Goal: Task Accomplishment & Management: Use online tool/utility

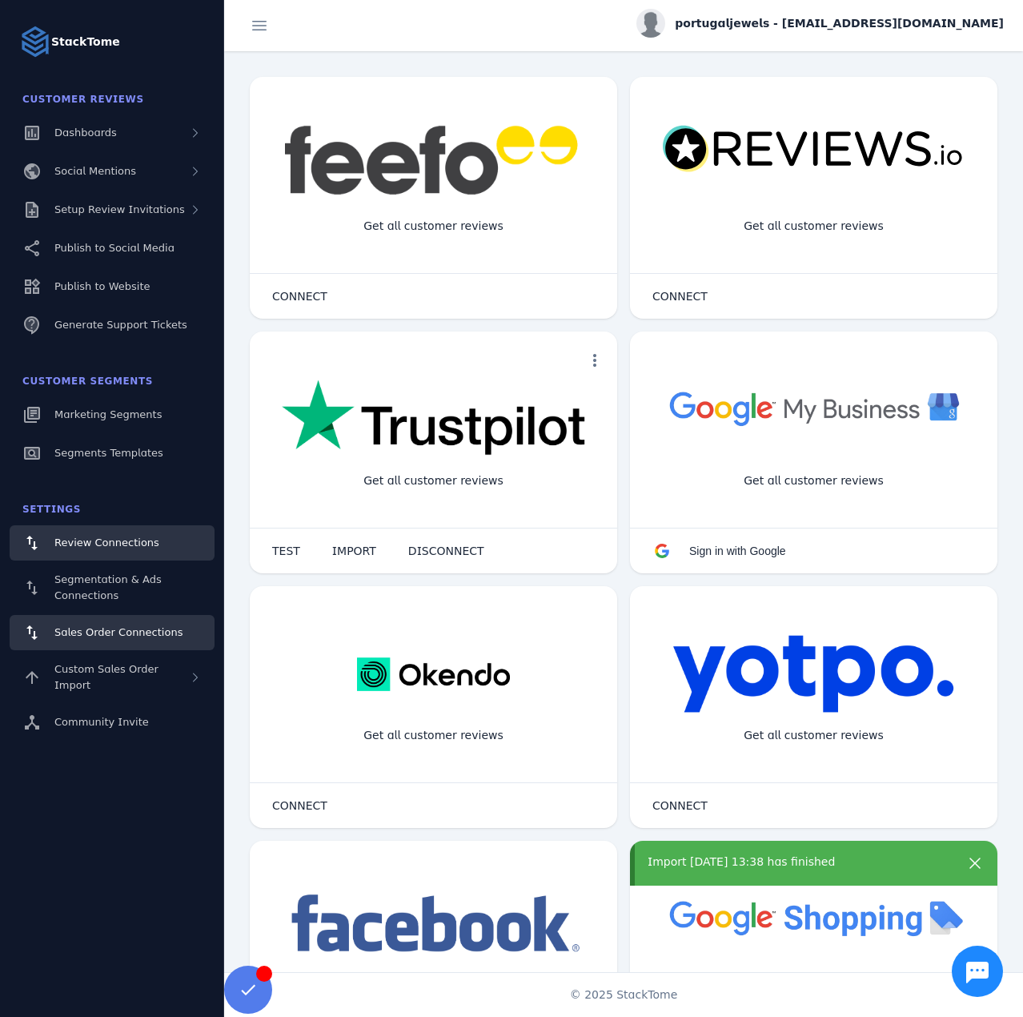
click at [104, 623] on link "Sales Order Connections" at bounding box center [112, 632] width 205 height 35
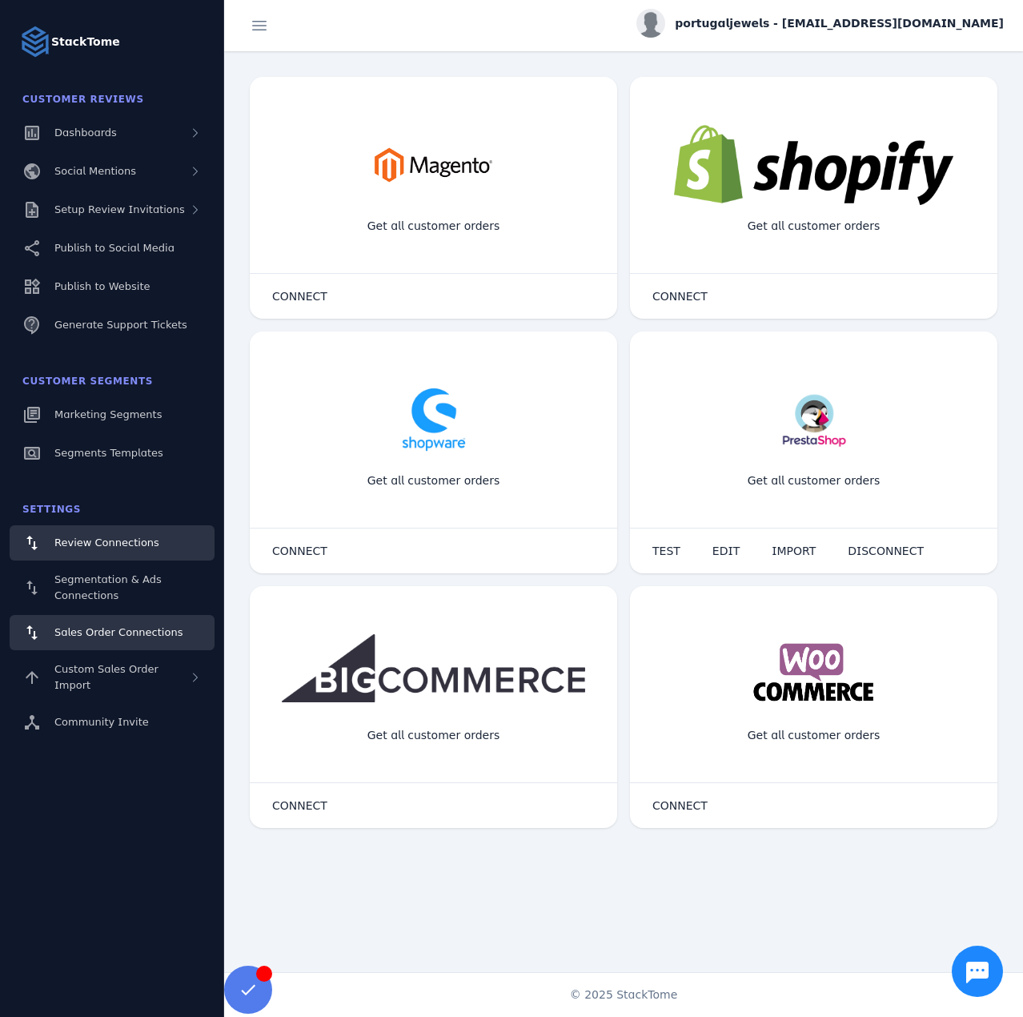
click at [109, 555] on link "Review Connections" at bounding box center [112, 542] width 205 height 35
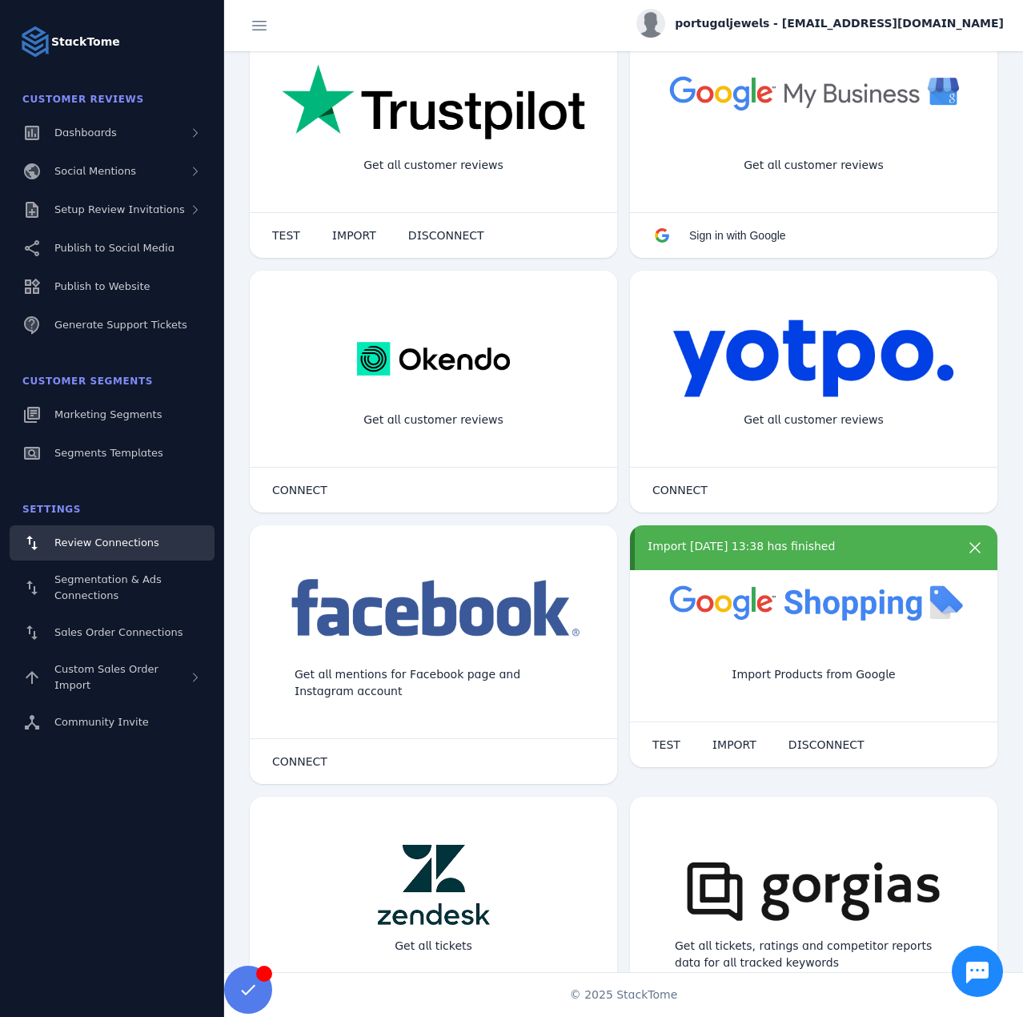
scroll to position [320, 0]
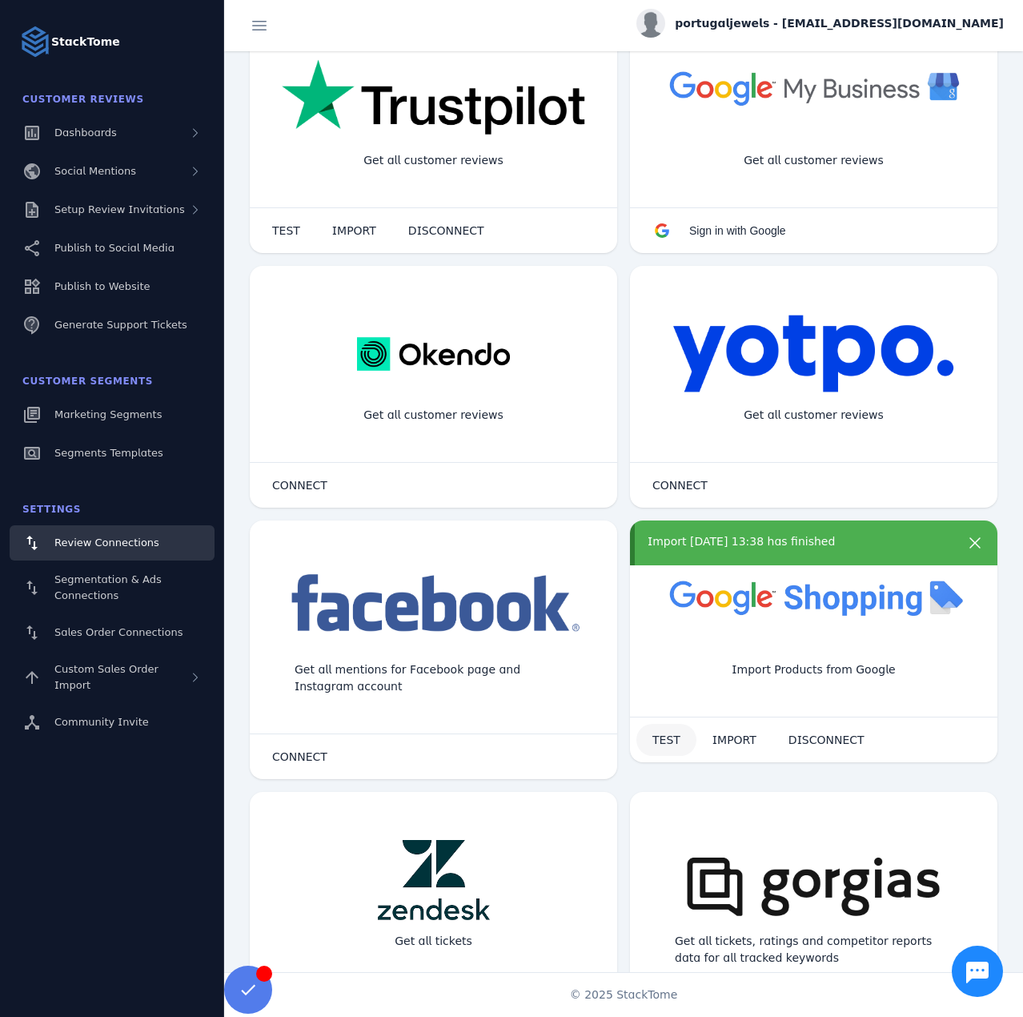
click at [672, 739] on span "TEST" at bounding box center [666, 739] width 28 height 11
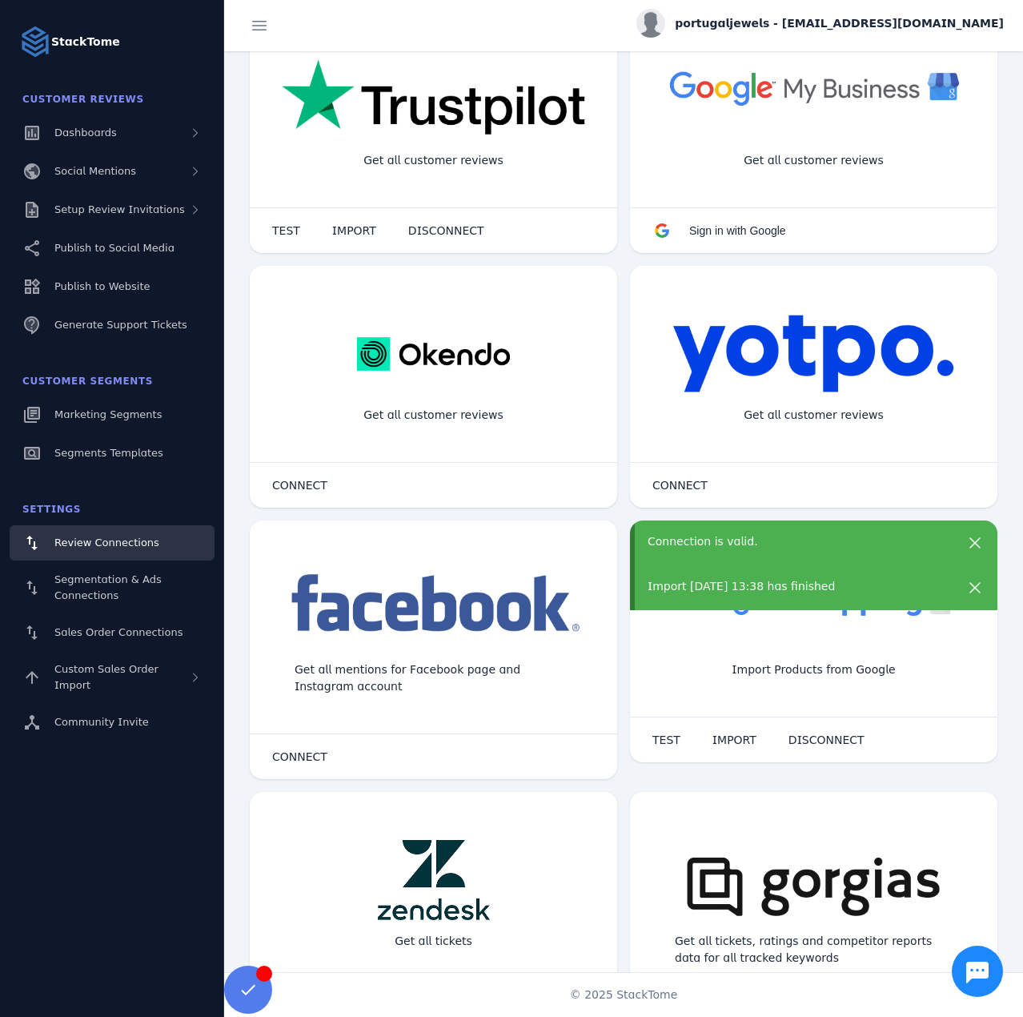
click at [695, 572] on div "Import [DATE] 13:38 has finished" at bounding box center [813, 587] width 367 height 45
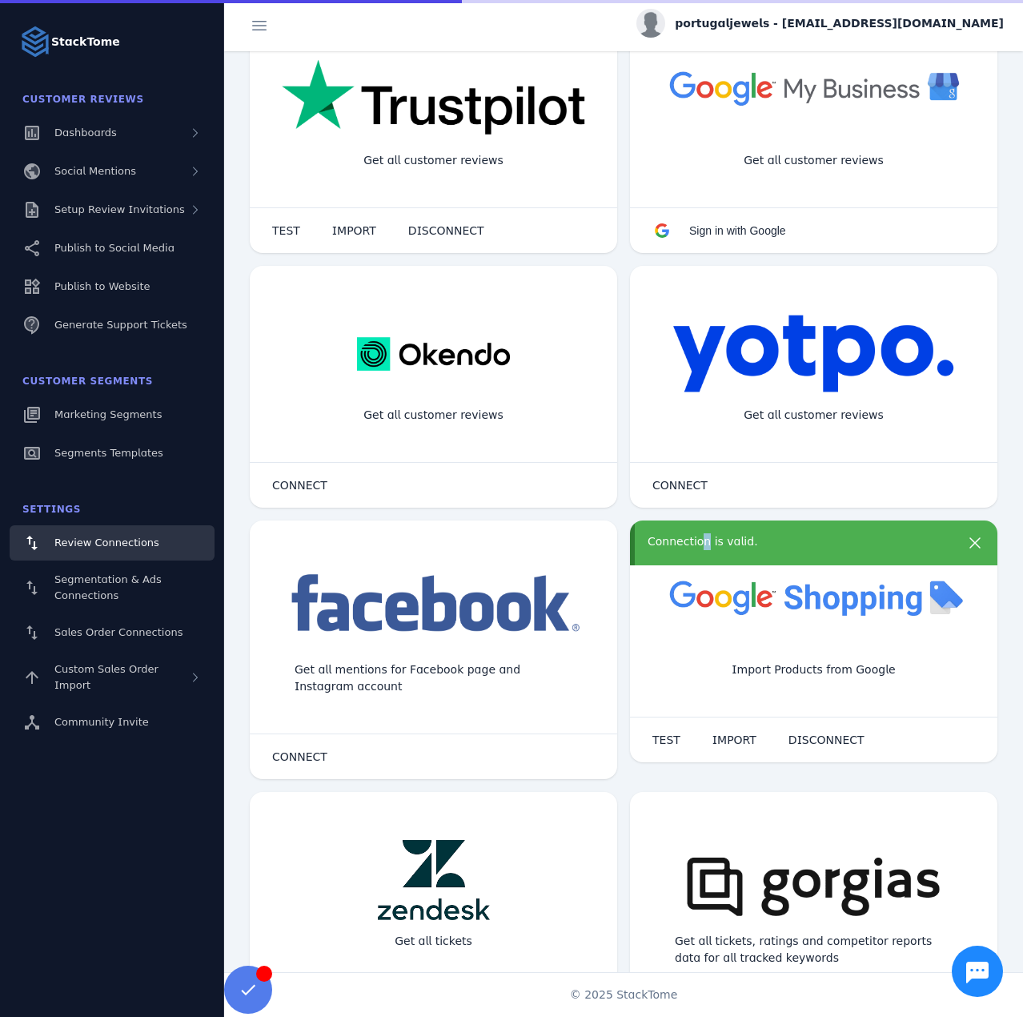
drag, startPoint x: 698, startPoint y: 542, endPoint x: 704, endPoint y: 663, distance: 121.0
click at [697, 542] on div "Connection is valid." at bounding box center [799, 541] width 303 height 17
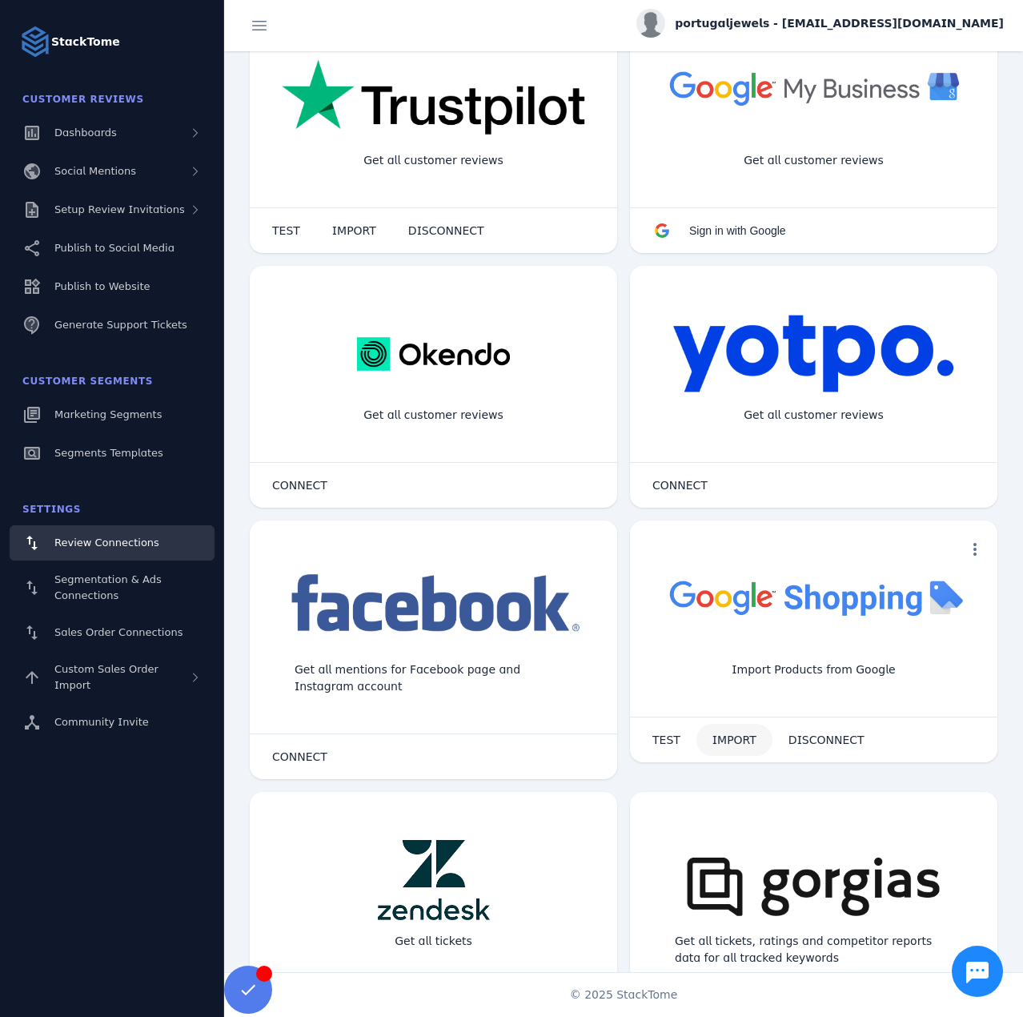
click at [712, 741] on span "IMPORT" at bounding box center [734, 739] width 44 height 11
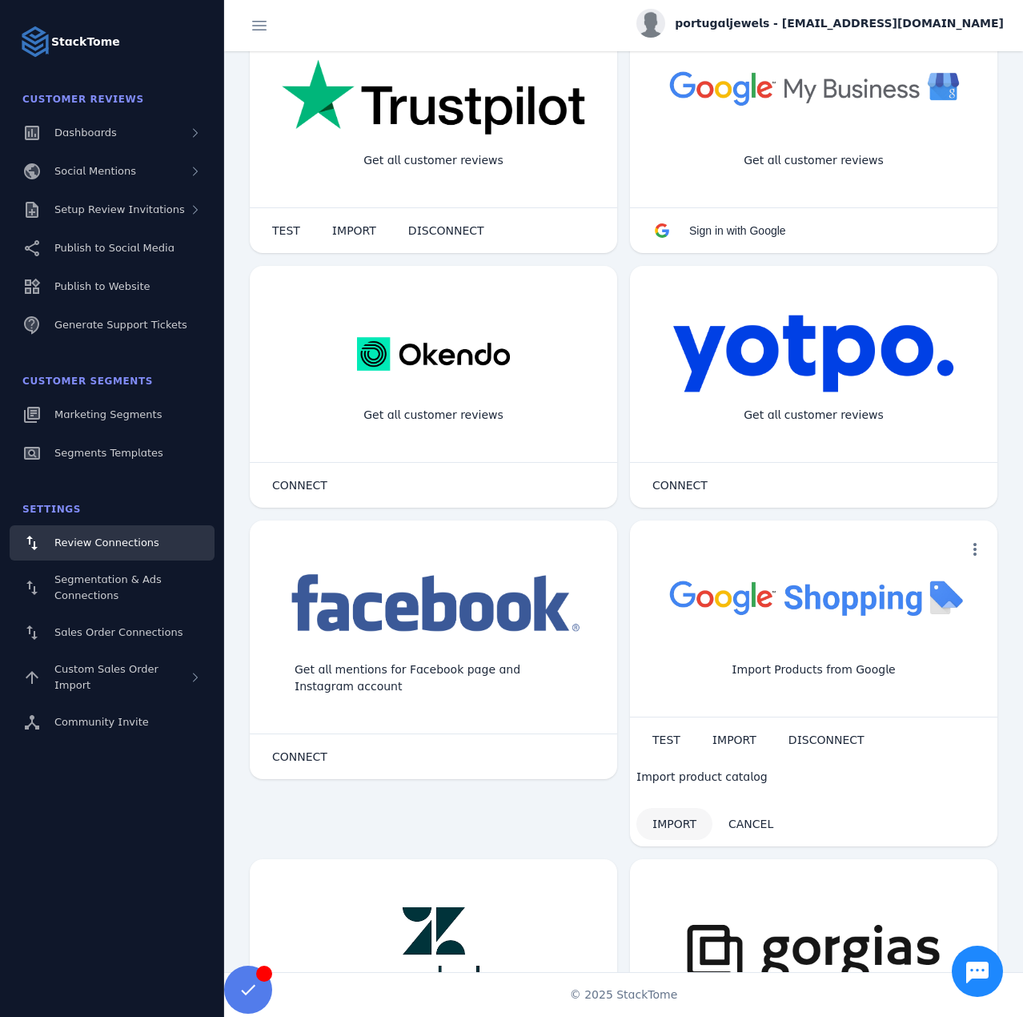
click at [672, 818] on span "IMPORT" at bounding box center [674, 823] width 44 height 11
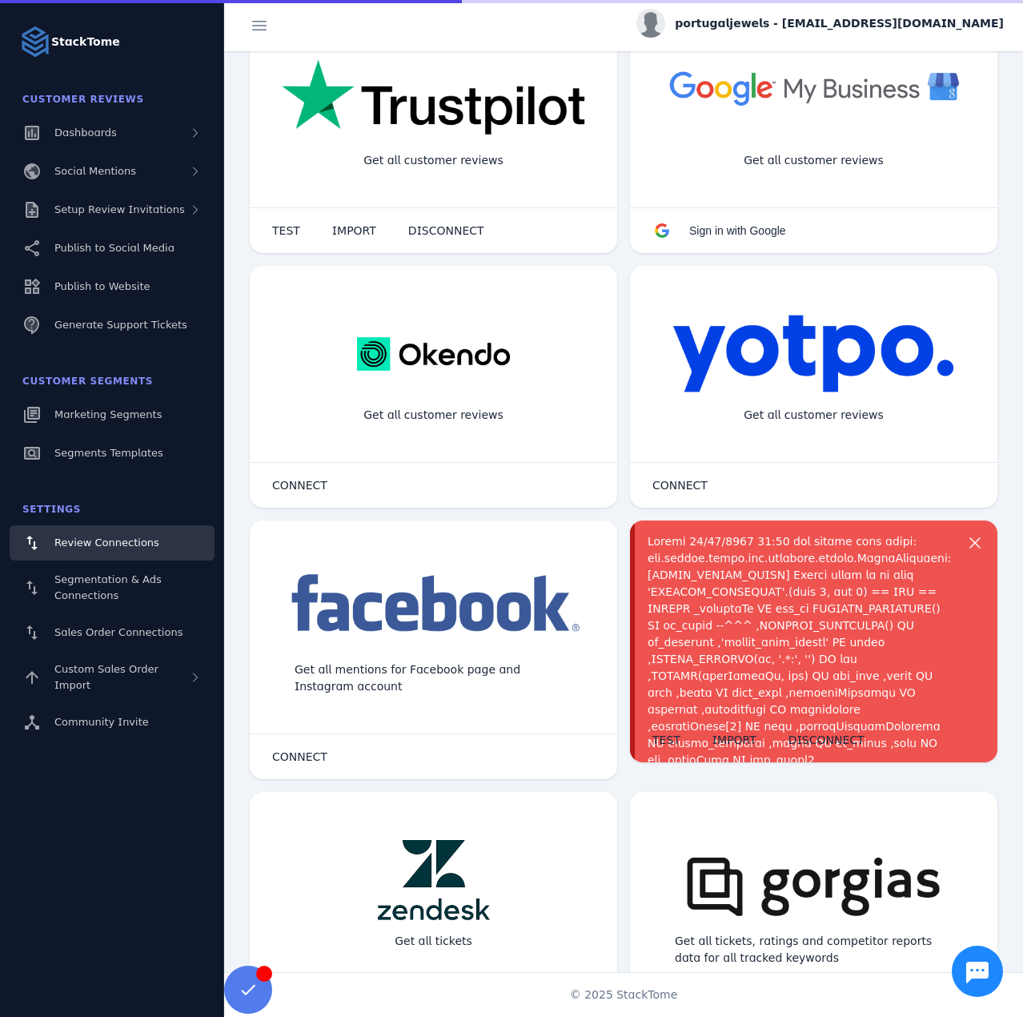
click at [736, 572] on div at bounding box center [799, 945] width 303 height 824
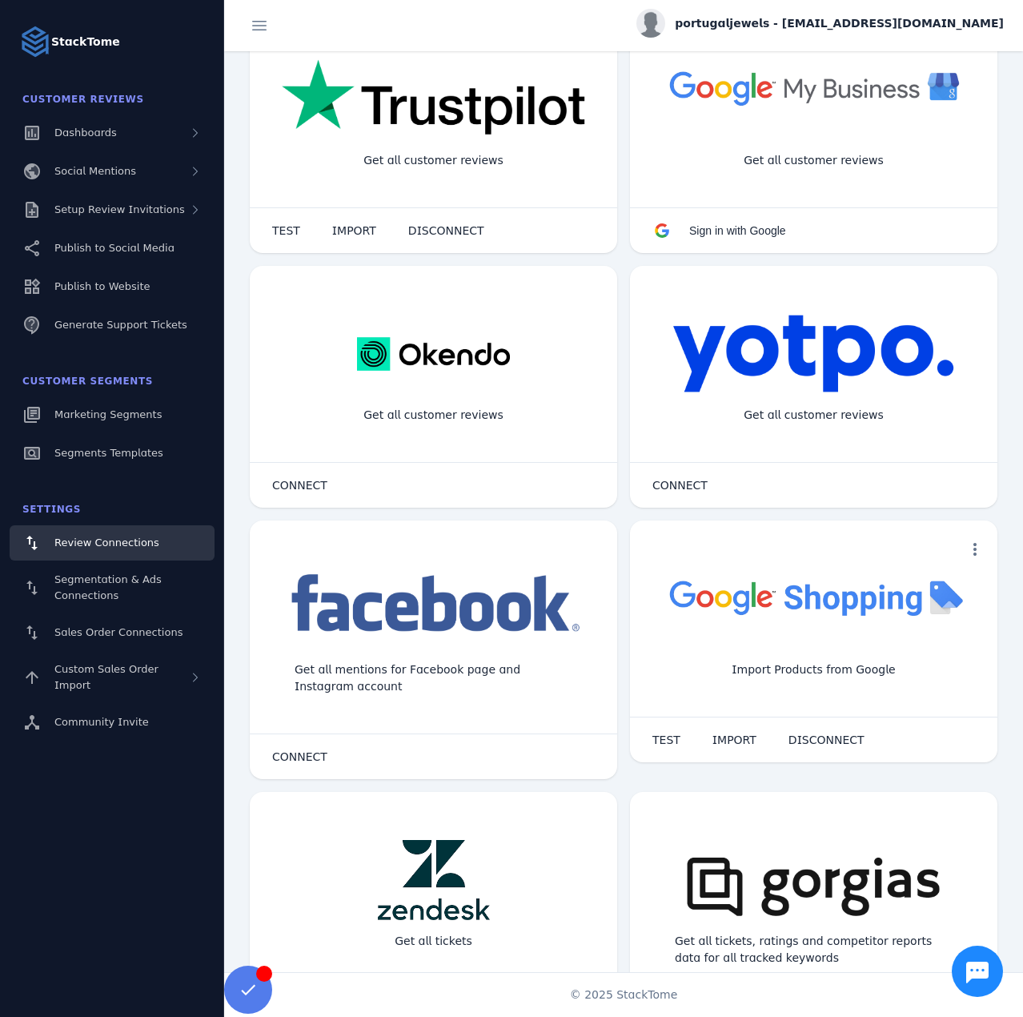
click at [795, 28] on span "portugaljewels - [EMAIL_ADDRESS][DOMAIN_NAME]" at bounding box center [839, 23] width 329 height 17
click at [913, 162] on icon at bounding box center [912, 154] width 14 height 14
